Goal: Information Seeking & Learning: Learn about a topic

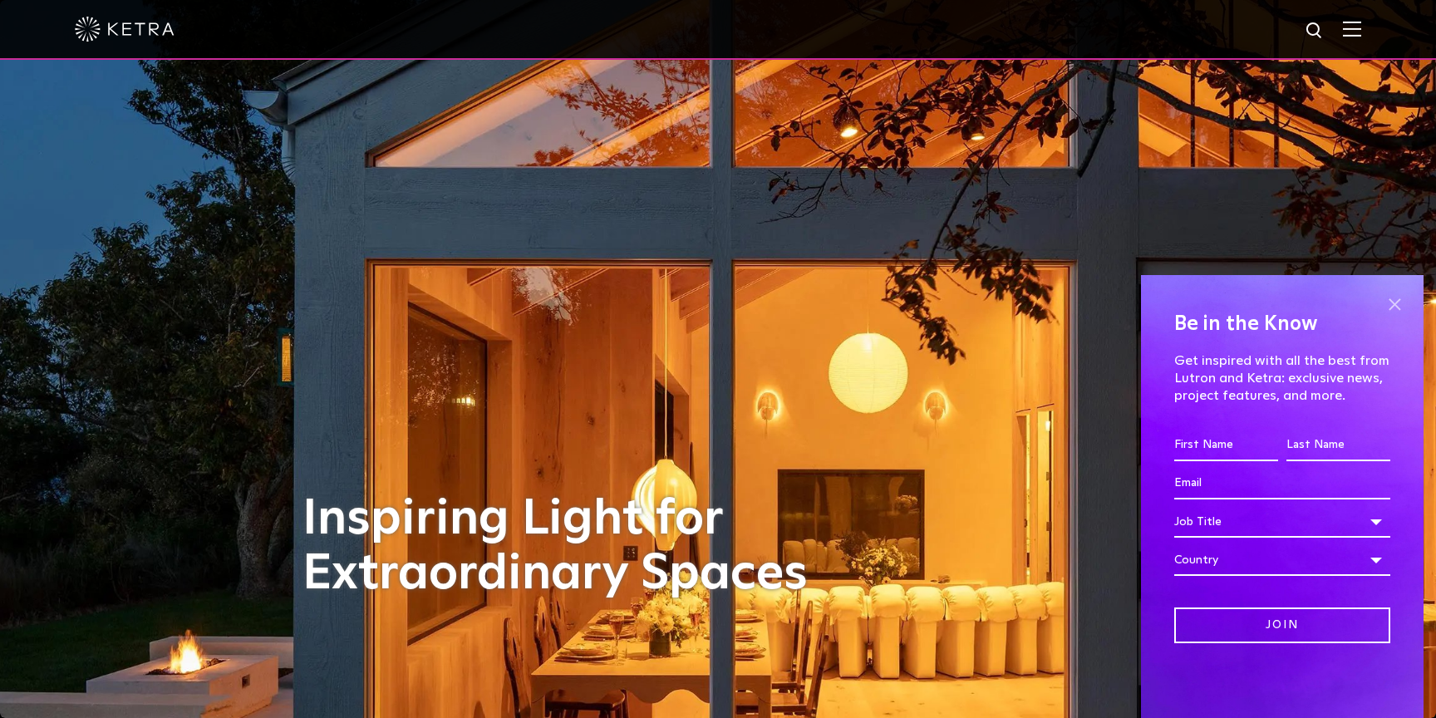
click at [1399, 302] on span at bounding box center [1394, 304] width 25 height 25
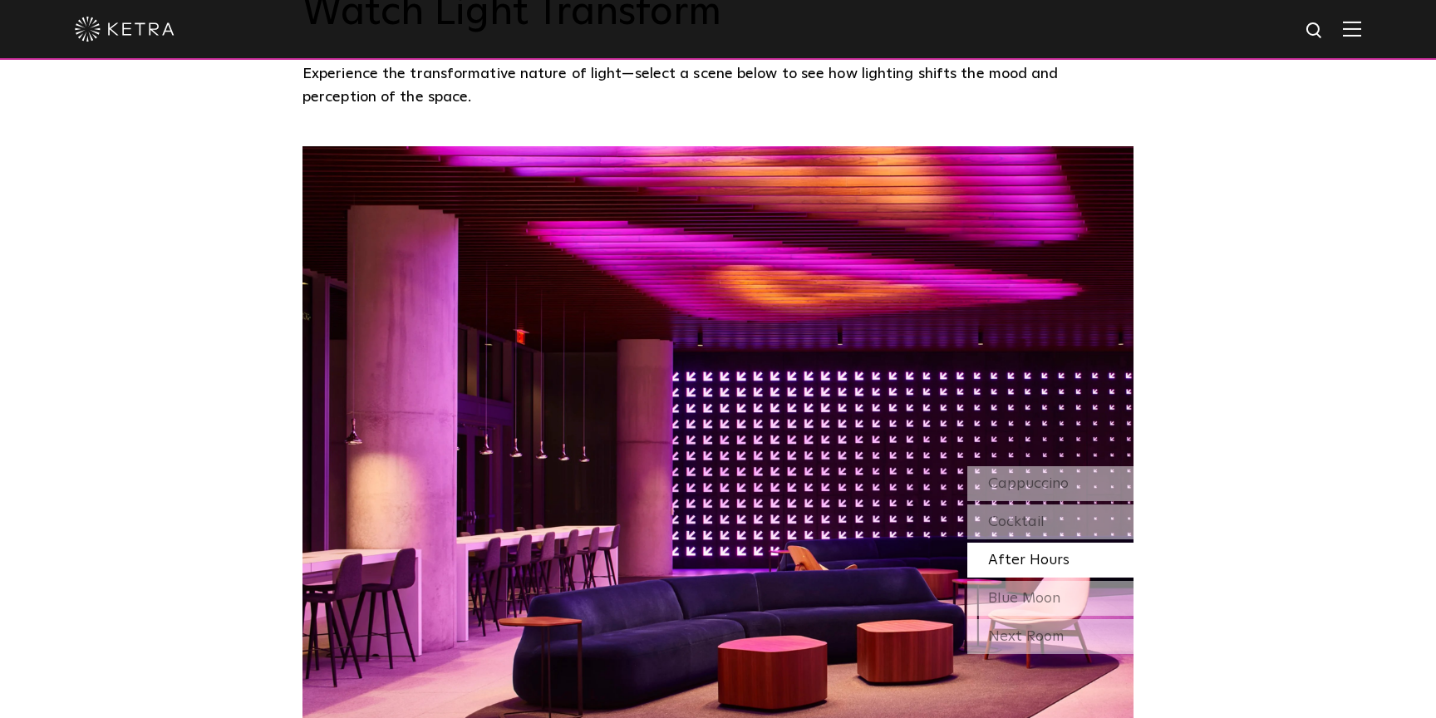
scroll to position [1386, 0]
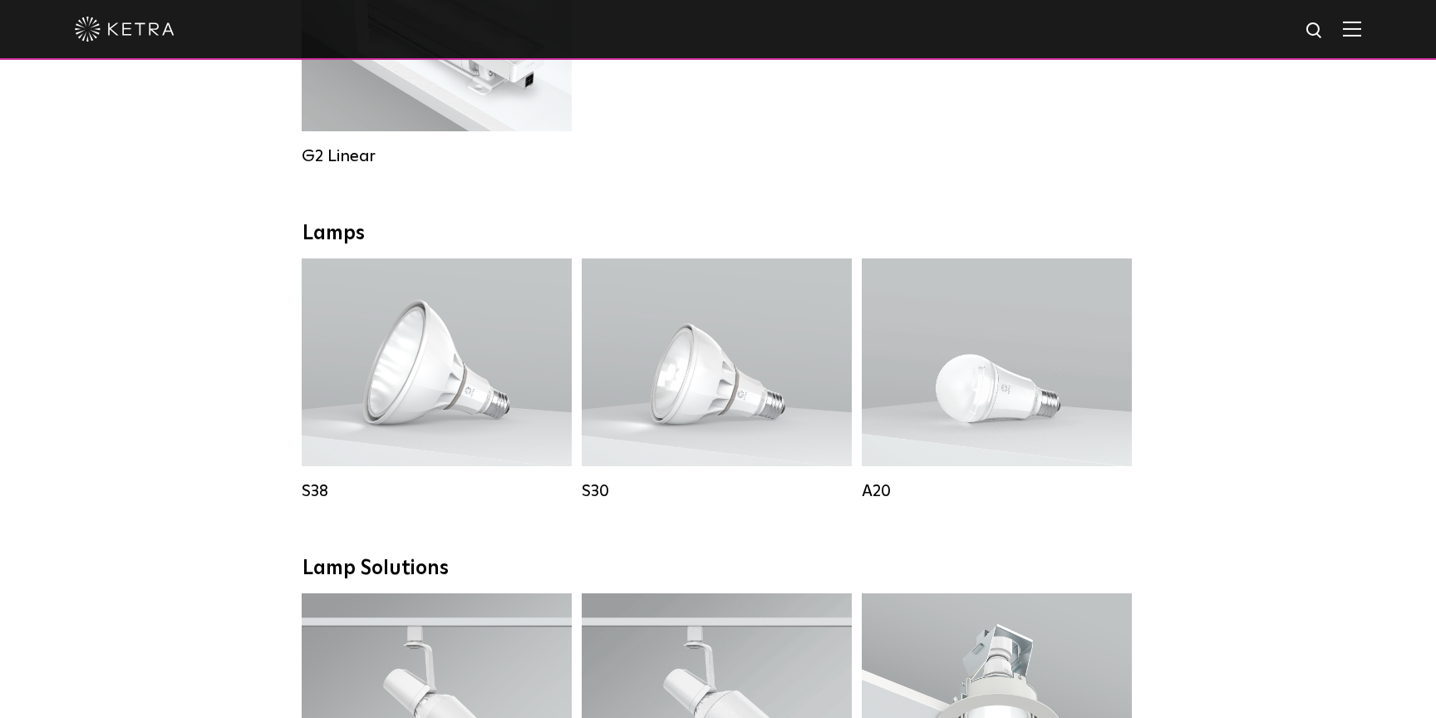
scroll to position [959, 0]
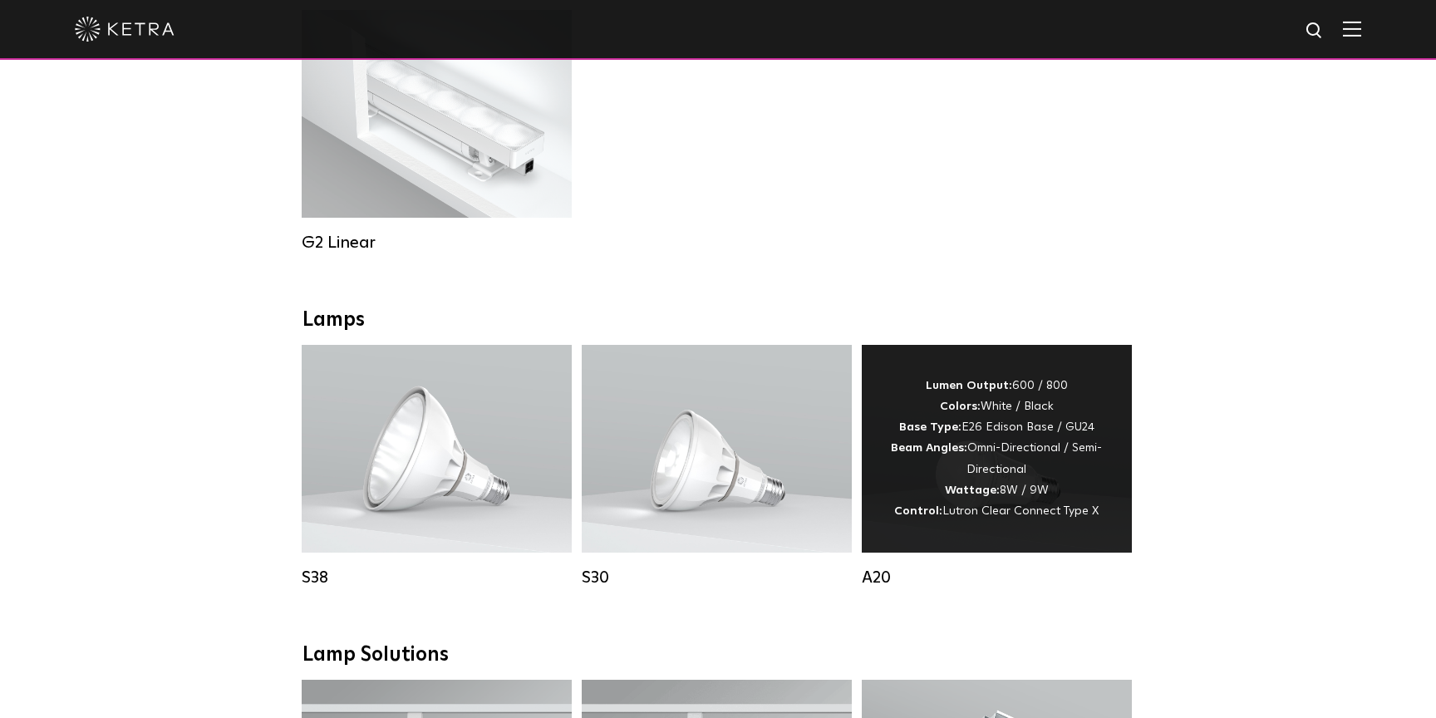
click at [1005, 457] on div "Lumen Output: 600 / 800 Colors: White / Black Base Type: E26 Edison Base / GU24…" at bounding box center [997, 449] width 220 height 146
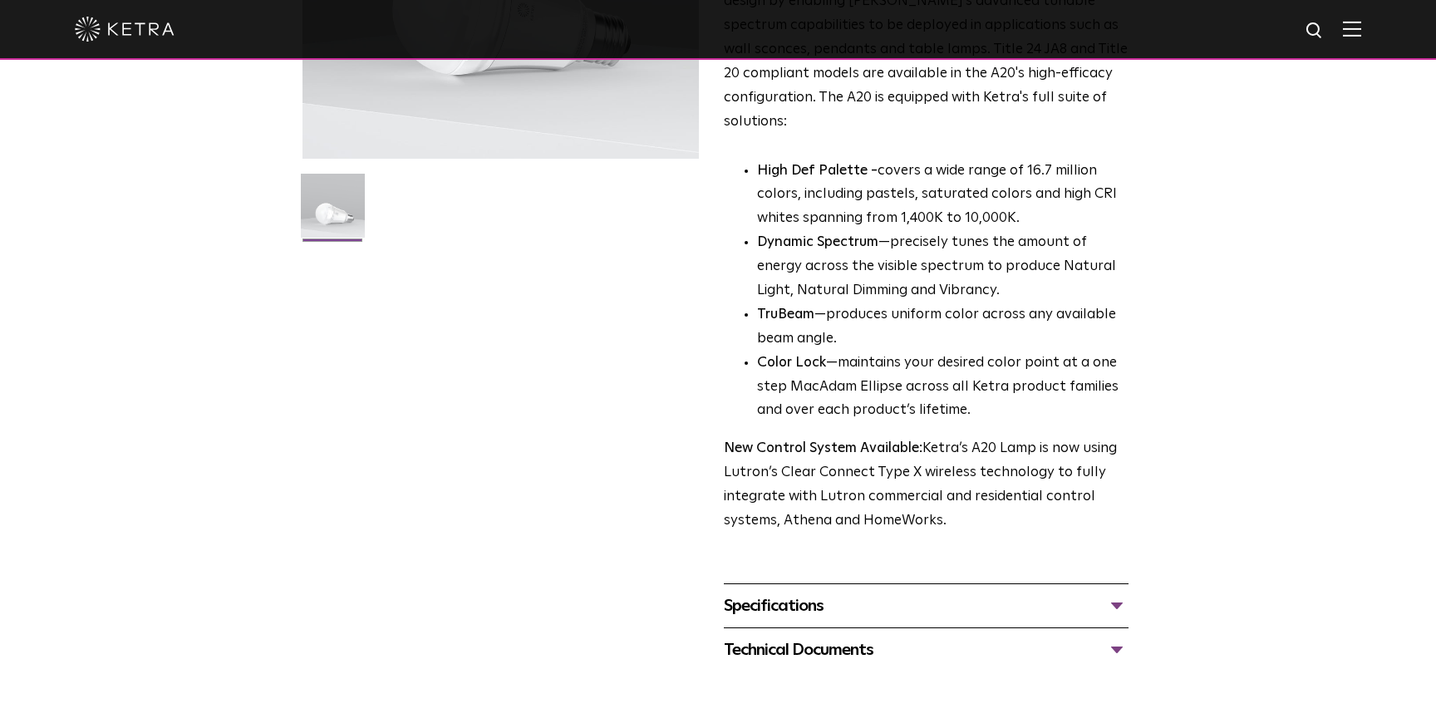
scroll to position [408, 0]
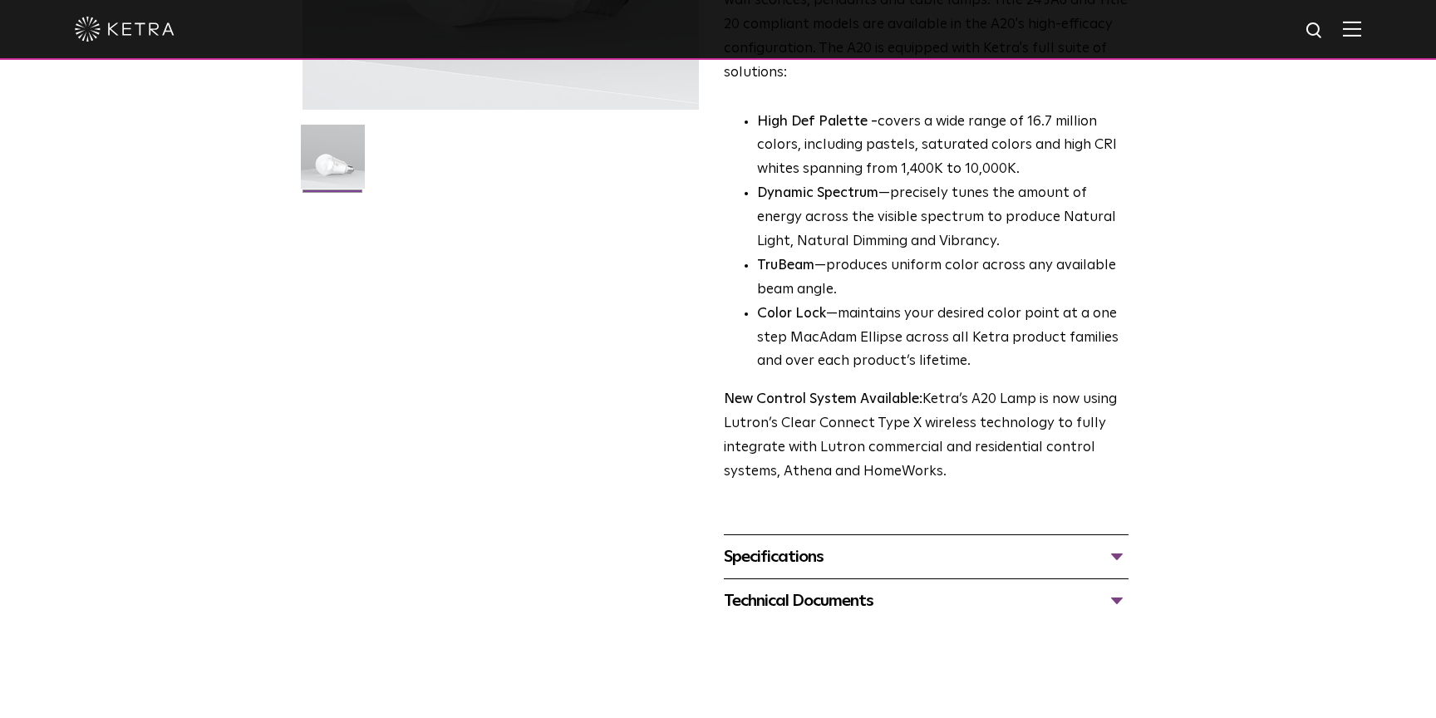
click at [1102, 543] on div "Specifications" at bounding box center [926, 556] width 405 height 27
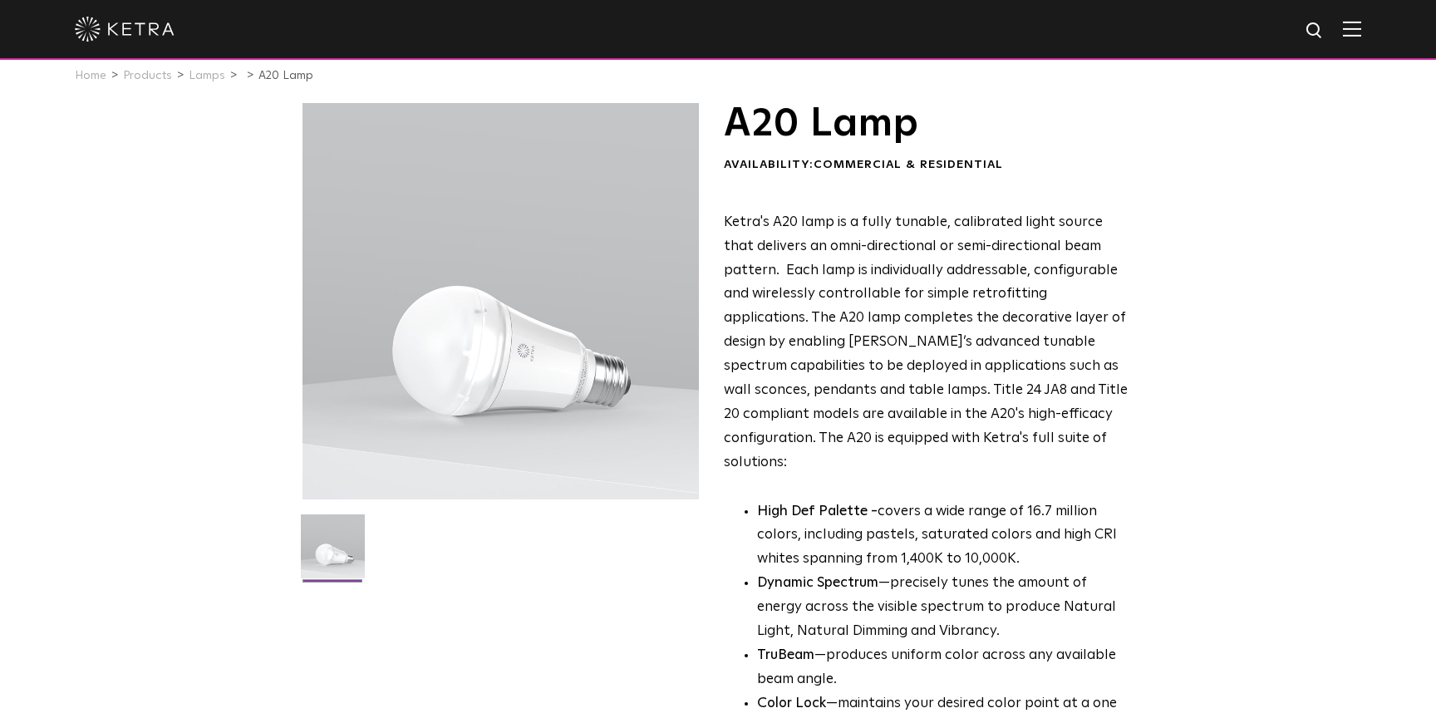
scroll to position [0, 0]
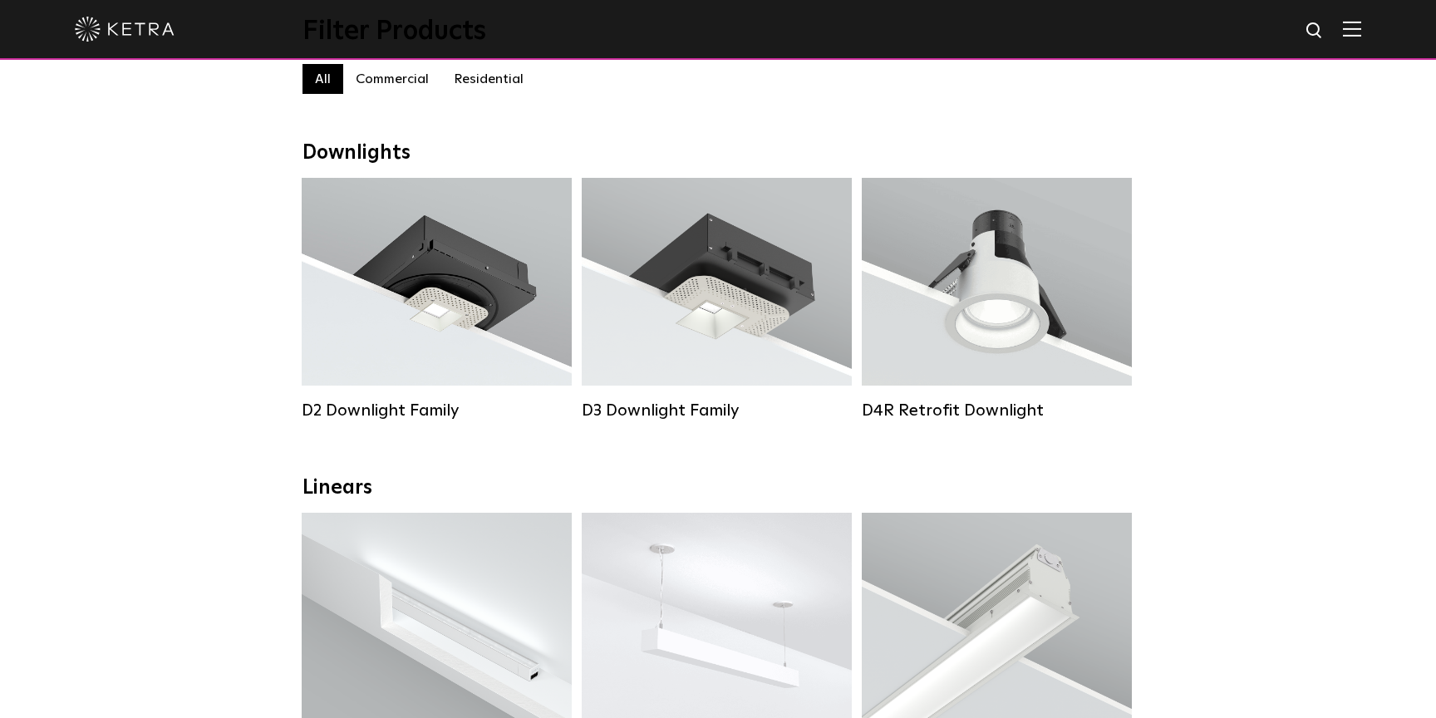
scroll to position [199, 0]
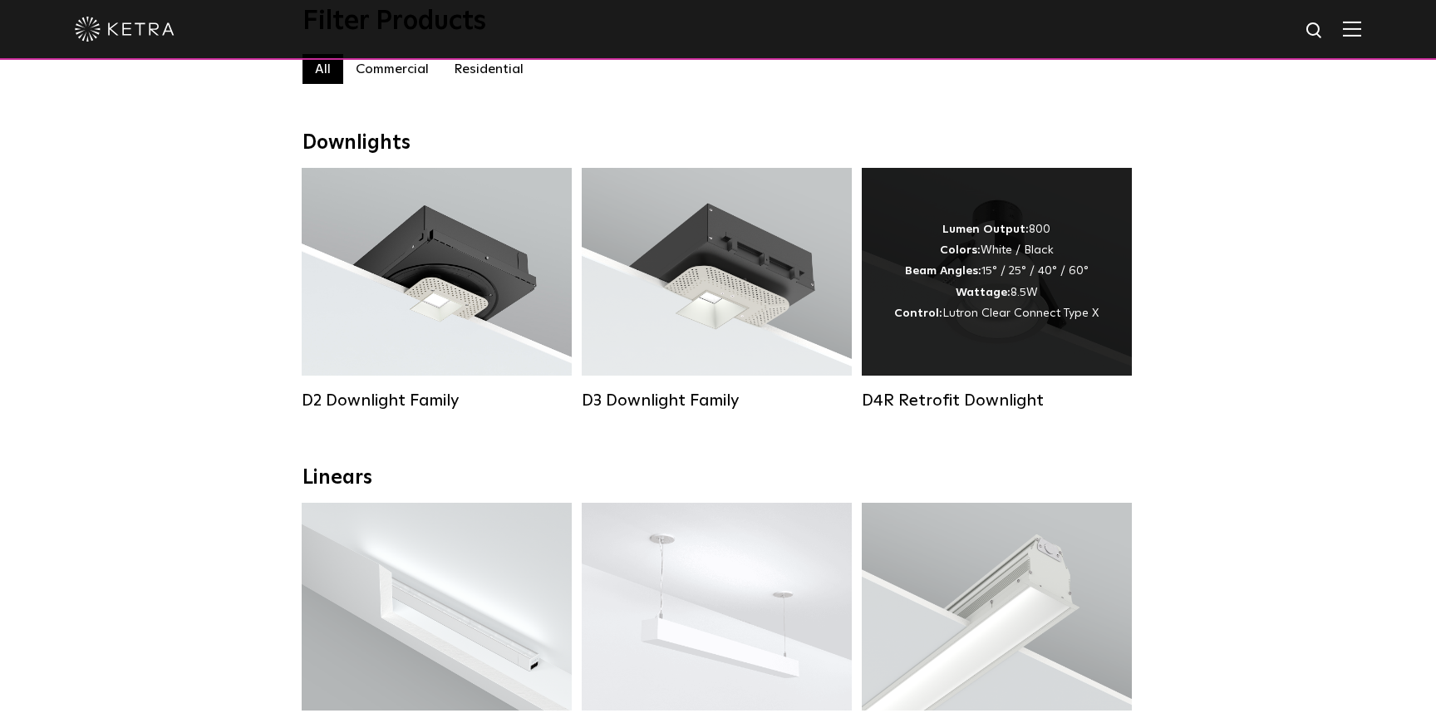
click at [936, 280] on div "Lumen Output: 800 Colors: White / Black Beam Angles: 15° / 25° / 40° / 60° Watt…" at bounding box center [996, 271] width 204 height 105
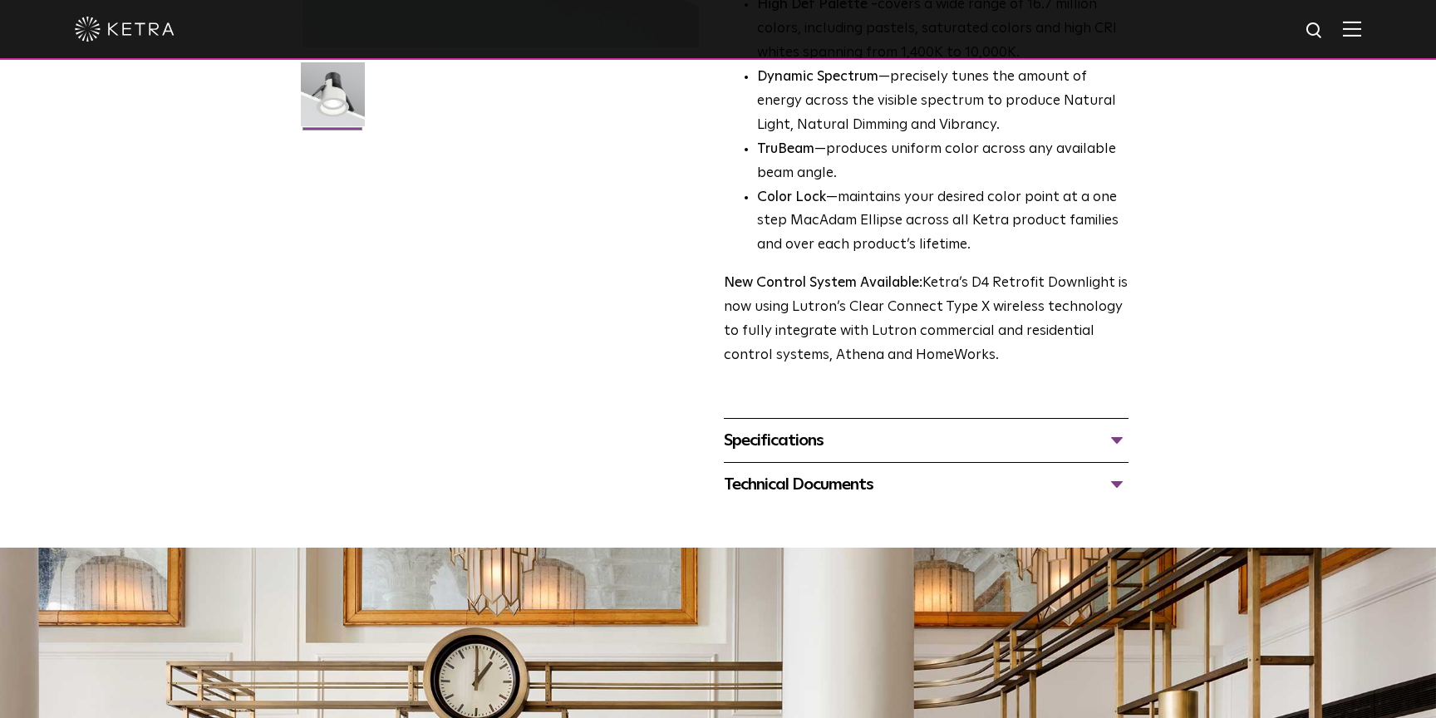
scroll to position [480, 0]
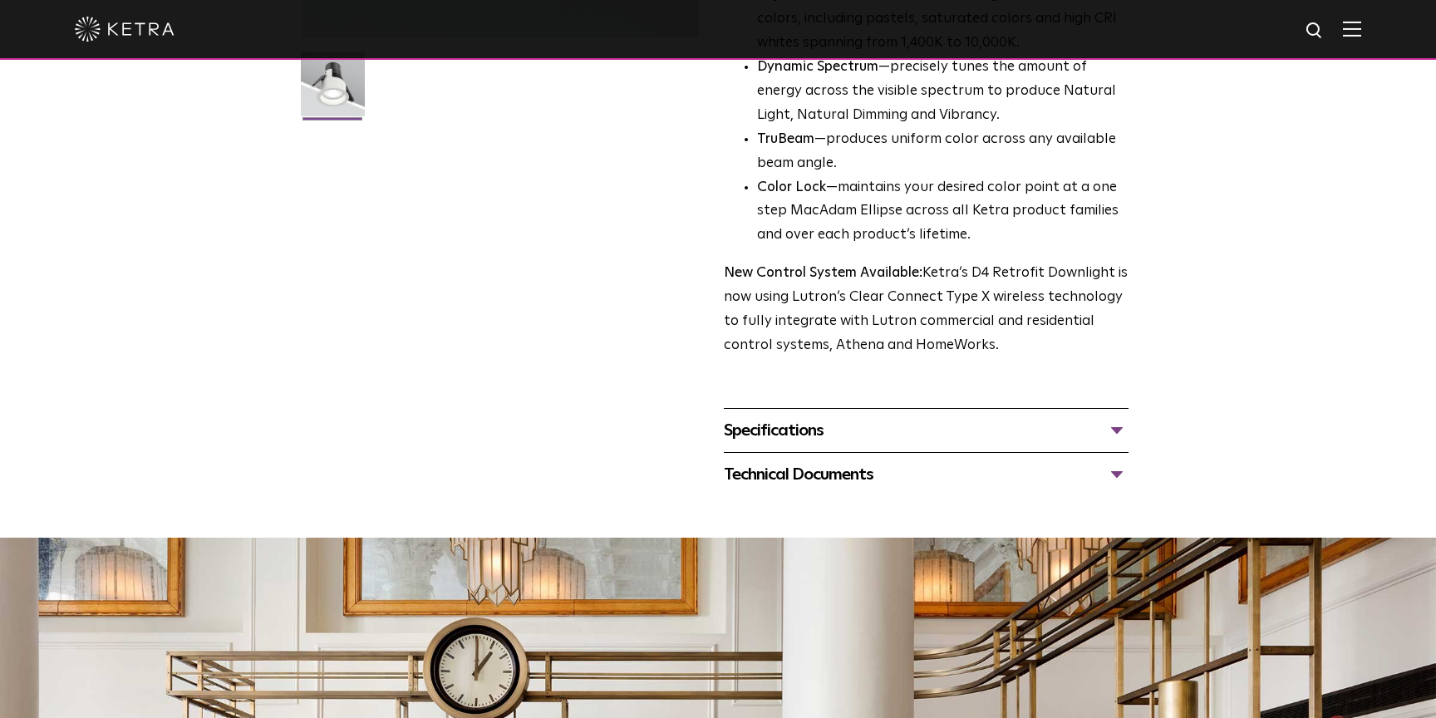
click at [1021, 429] on div "Specifications" at bounding box center [926, 430] width 405 height 27
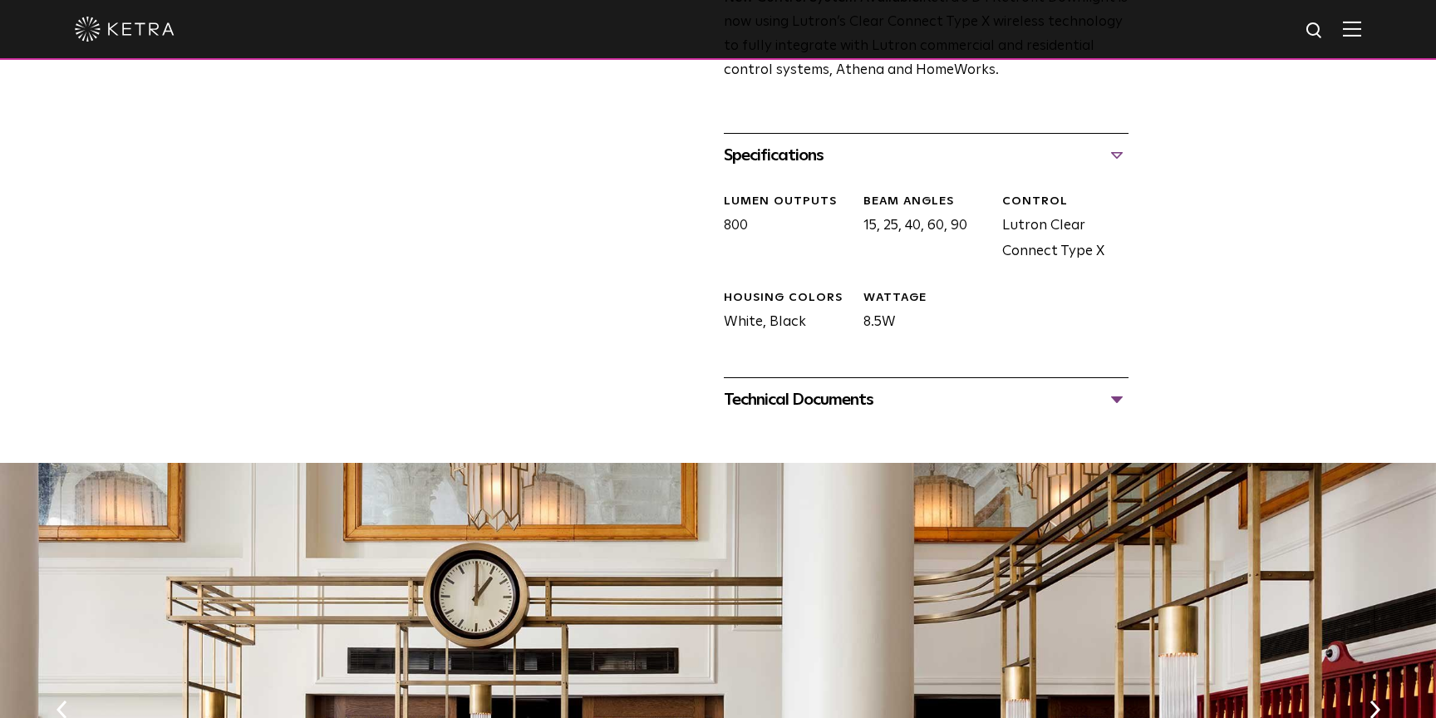
scroll to position [757, 0]
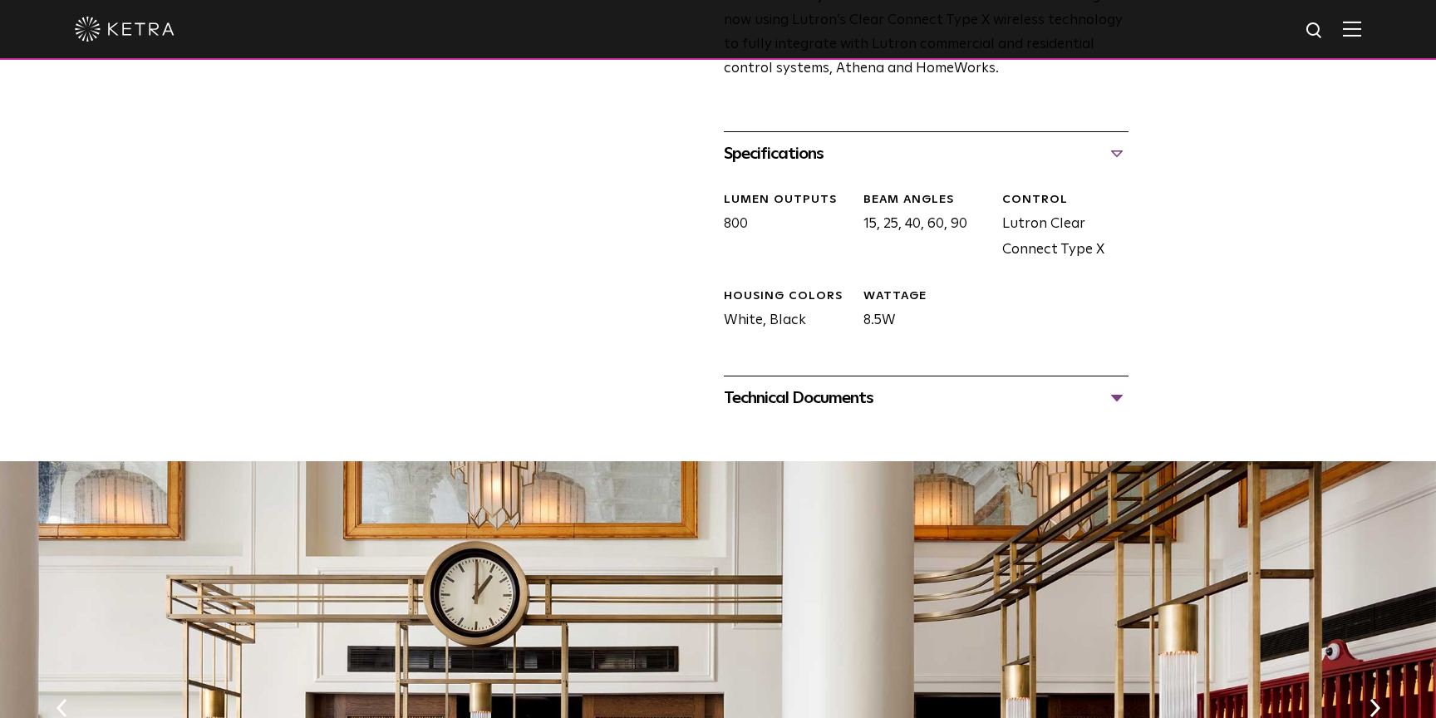
click at [994, 395] on div "Technical Documents" at bounding box center [926, 398] width 405 height 27
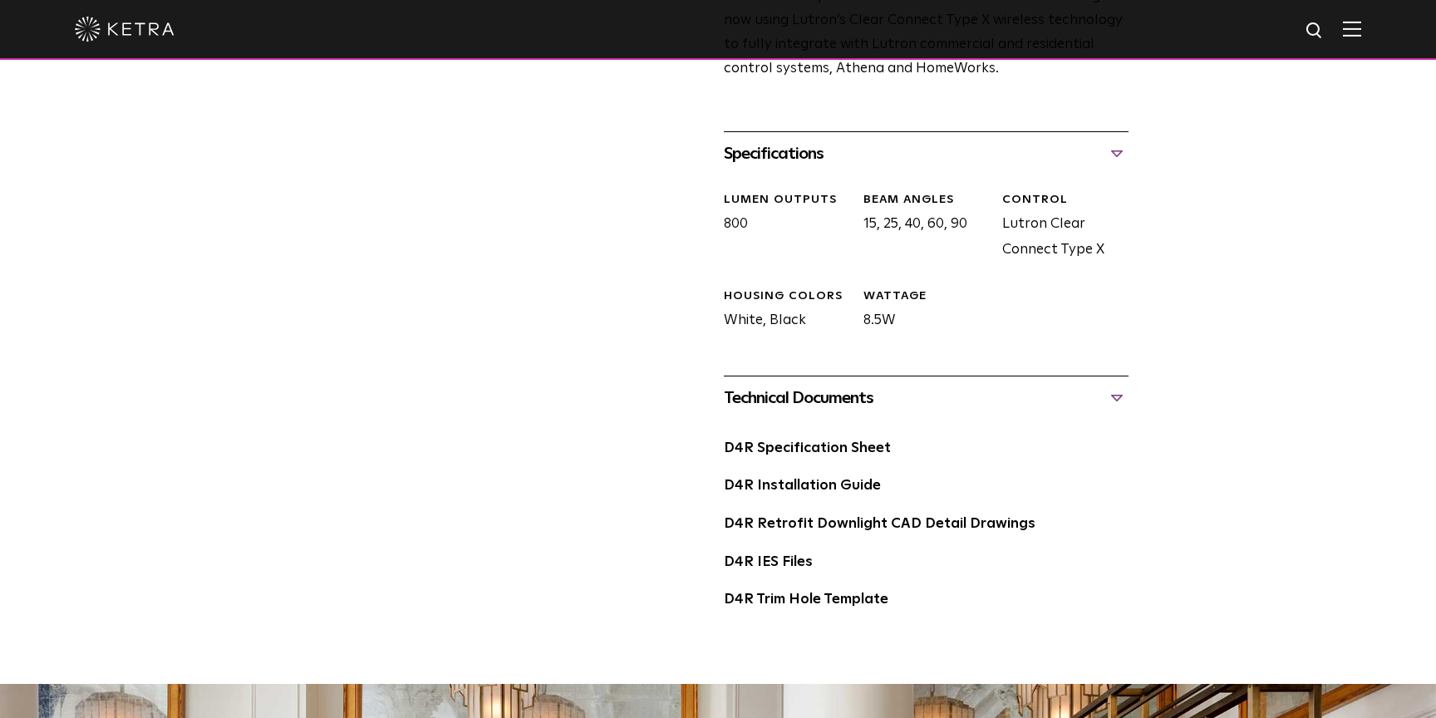
click at [812, 455] on div "D4R Specification Sheet" at bounding box center [926, 455] width 405 height 38
click at [809, 450] on link "D4R Specification Sheet" at bounding box center [807, 448] width 167 height 14
